Goal: Communication & Community: Participate in discussion

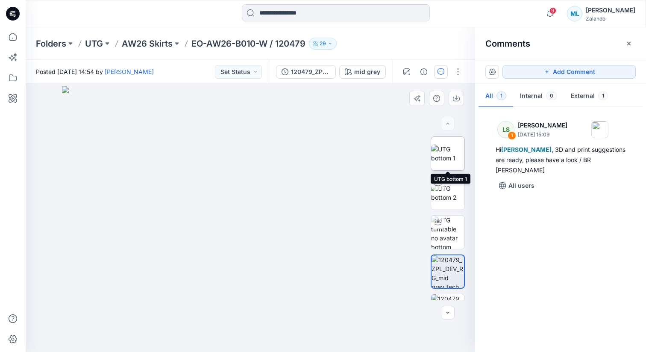
click at [446, 155] on img at bounding box center [447, 153] width 33 height 18
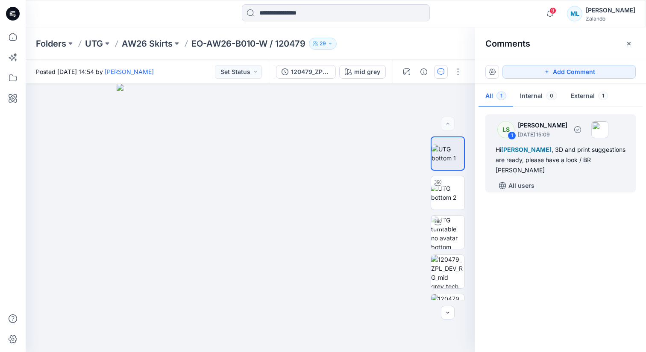
click at [562, 163] on div "Hi [PERSON_NAME] , 3D and print suggestions are ready, please have a look / BR …" at bounding box center [561, 159] width 130 height 31
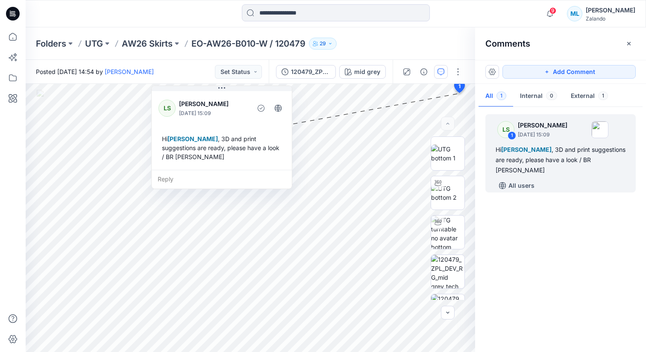
drag, startPoint x: 433, startPoint y: 90, endPoint x: 173, endPoint y: 82, distance: 259.4
click at [173, 82] on div "Posted [DATE] 14:54 by [PERSON_NAME] Set Status 120479_ZPL_DEV mid grey mid gre…" at bounding box center [336, 206] width 620 height 292
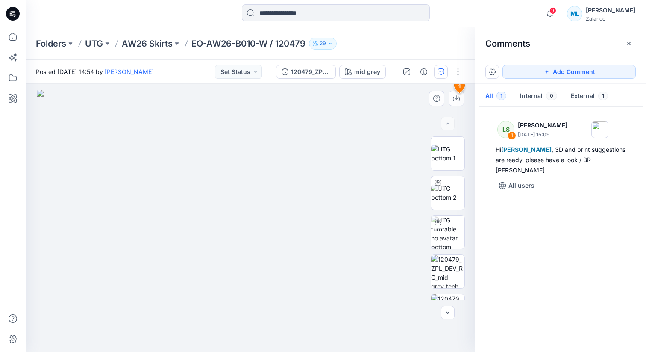
click at [319, 166] on img at bounding box center [250, 221] width 427 height 262
click at [373, 187] on img at bounding box center [250, 221] width 427 height 262
click at [450, 312] on icon "button" at bounding box center [447, 312] width 7 height 7
click at [368, 146] on img at bounding box center [250, 221] width 427 height 262
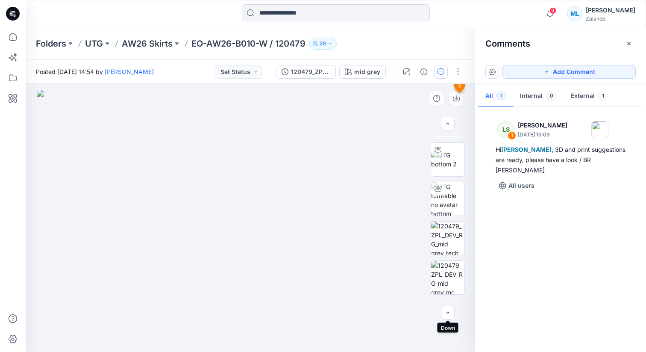
click at [338, 203] on img at bounding box center [250, 221] width 427 height 262
click at [338, 185] on img at bounding box center [250, 221] width 427 height 262
click at [536, 68] on button "Add Comment" at bounding box center [568, 72] width 133 height 14
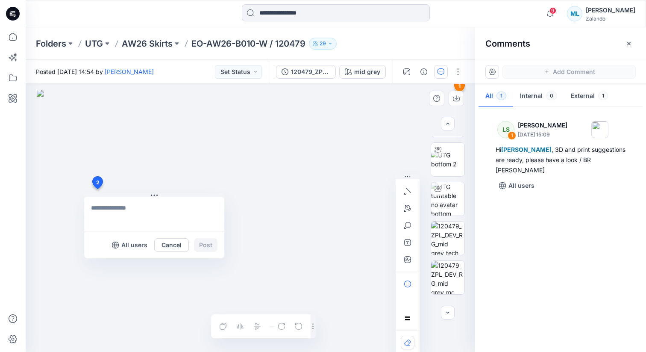
click at [97, 189] on div "2 All users Cancel Post 1 LS [PERSON_NAME] [DATE] 15:09 Hi [PERSON_NAME] , 3D a…" at bounding box center [250, 218] width 449 height 268
click at [96, 214] on textarea "To enrich screen reader interactions, please activate Accessibility in Grammarl…" at bounding box center [154, 213] width 140 height 34
type textarea "*"
click at [136, 270] on p "[PERSON_NAME]" at bounding box center [147, 270] width 64 height 10
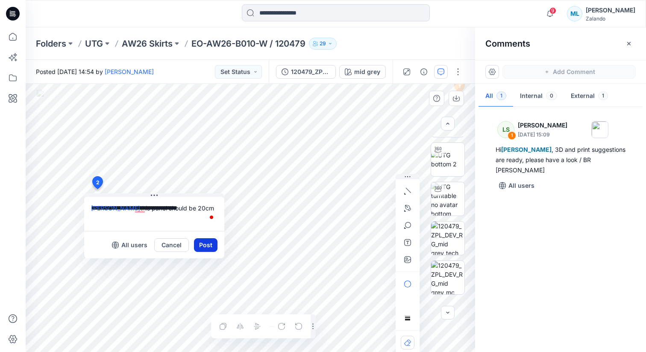
type textarea "**********"
click at [205, 245] on button "Post" at bounding box center [205, 245] width 23 height 14
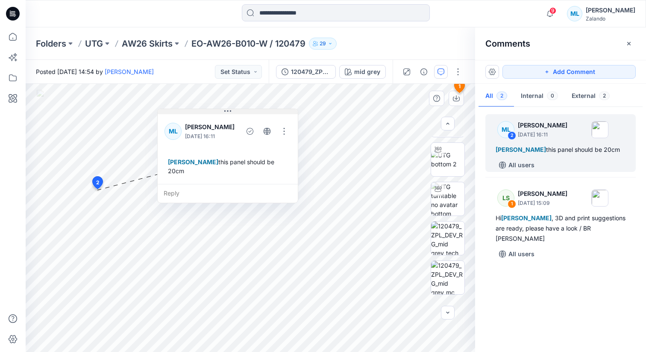
drag, startPoint x: 117, startPoint y: 196, endPoint x: 190, endPoint y: 111, distance: 111.8
click at [190, 111] on button at bounding box center [228, 111] width 140 height 5
click at [554, 70] on button "Add Comment" at bounding box center [568, 72] width 133 height 14
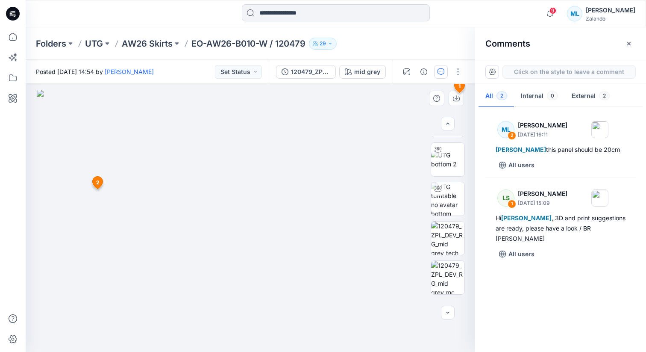
click at [91, 236] on div "3 1 LS [PERSON_NAME] [DATE] 15:09 Hi [PERSON_NAME] , 3D and print suggestions a…" at bounding box center [250, 218] width 449 height 268
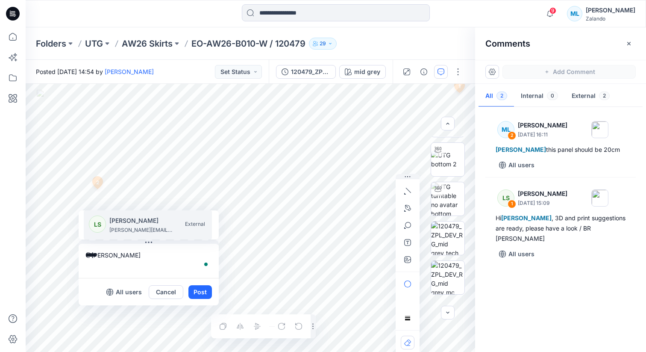
click at [126, 223] on p "[PERSON_NAME]" at bounding box center [141, 220] width 64 height 10
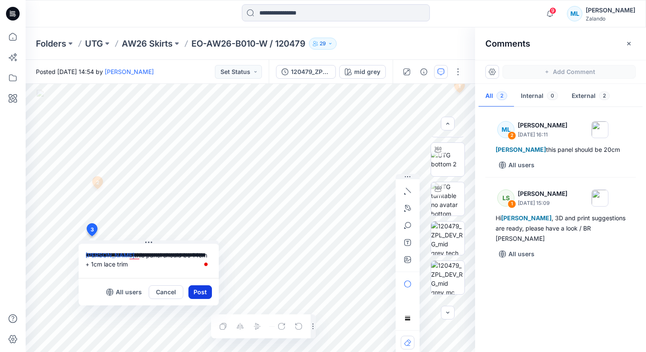
type textarea "**********"
click at [200, 290] on button "Post" at bounding box center [199, 292] width 23 height 14
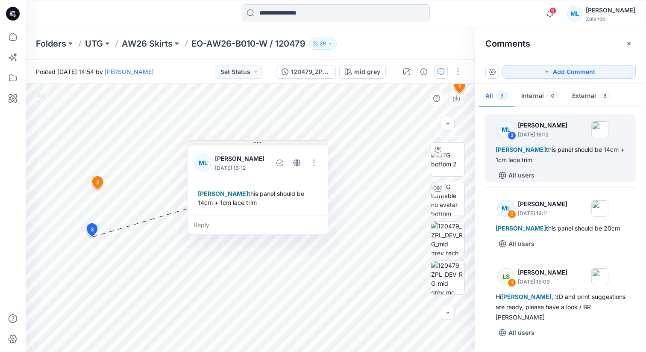
drag, startPoint x: 137, startPoint y: 242, endPoint x: 246, endPoint y: 141, distance: 148.7
click at [246, 141] on button at bounding box center [258, 143] width 140 height 5
click at [558, 70] on button "Add Comment" at bounding box center [568, 72] width 133 height 14
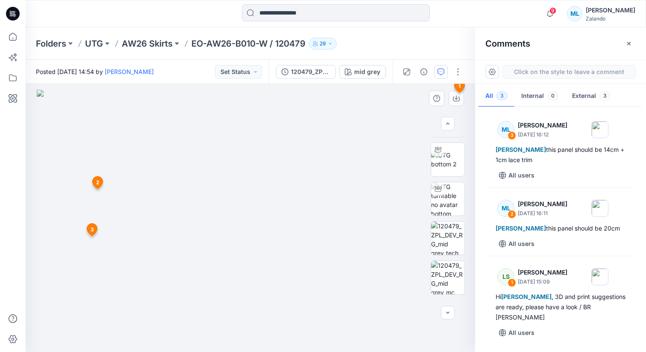
click at [91, 266] on div "4 1 LS [PERSON_NAME] [DATE] 15:09 Hi [PERSON_NAME] , 3D and print suggestions a…" at bounding box center [250, 218] width 449 height 268
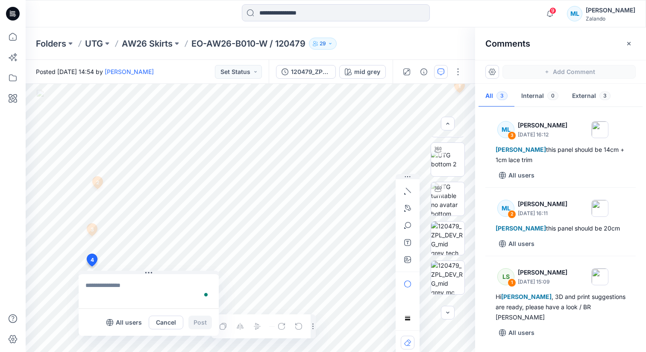
click at [99, 288] on textarea "To enrich screen reader interactions, please activate Accessibility in Grammarl…" at bounding box center [149, 291] width 140 height 34
click at [123, 252] on p "[PERSON_NAME]" at bounding box center [141, 251] width 64 height 10
type textarea "**********"
click at [200, 320] on button "Post" at bounding box center [199, 322] width 23 height 14
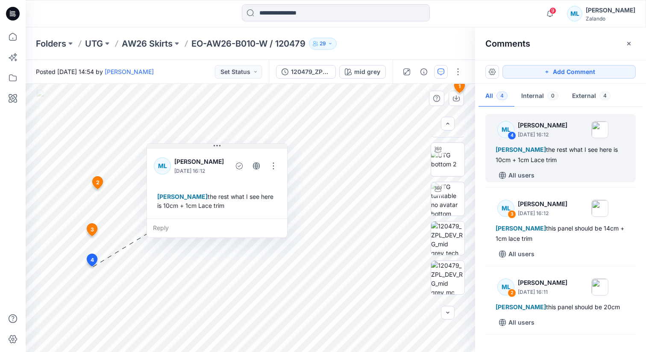
drag, startPoint x: 150, startPoint y: 274, endPoint x: 220, endPoint y: 144, distance: 147.8
click at [220, 144] on icon at bounding box center [217, 145] width 7 height 7
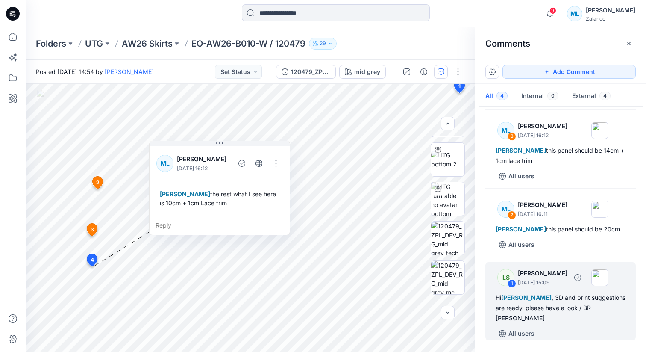
click at [565, 309] on div "Hi [PERSON_NAME] , 3D and print suggestions are ready, please have a look / BR …" at bounding box center [561, 307] width 130 height 31
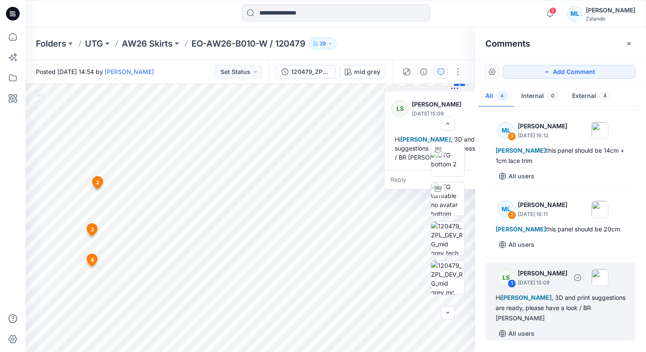
click at [544, 312] on div "Hi [PERSON_NAME] , 3D and print suggestions are ready, please have a look / BR …" at bounding box center [561, 307] width 130 height 31
click at [568, 310] on div "Hi [PERSON_NAME] , 3D and print suggestions are ready, please have a look / BR …" at bounding box center [561, 307] width 130 height 31
